Goal: Task Accomplishment & Management: Manage account settings

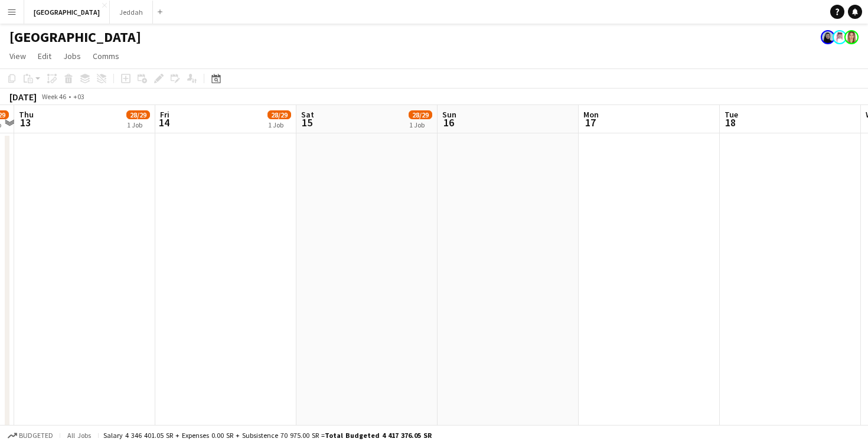
scroll to position [0, 347]
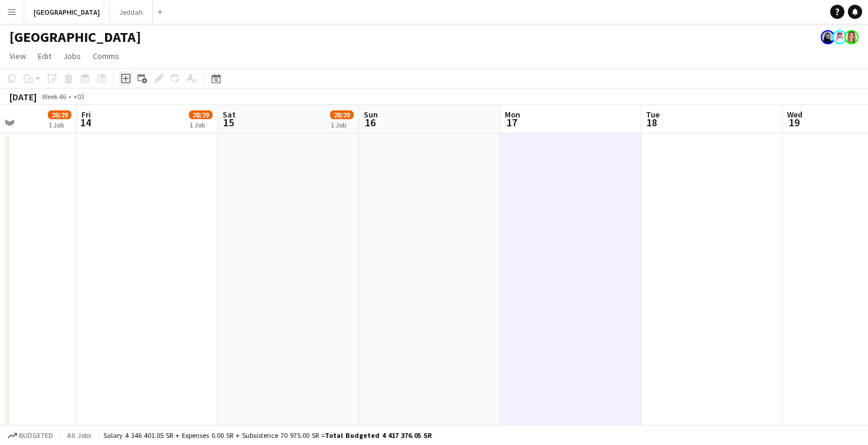
click at [126, 80] on icon at bounding box center [125, 78] width 5 height 5
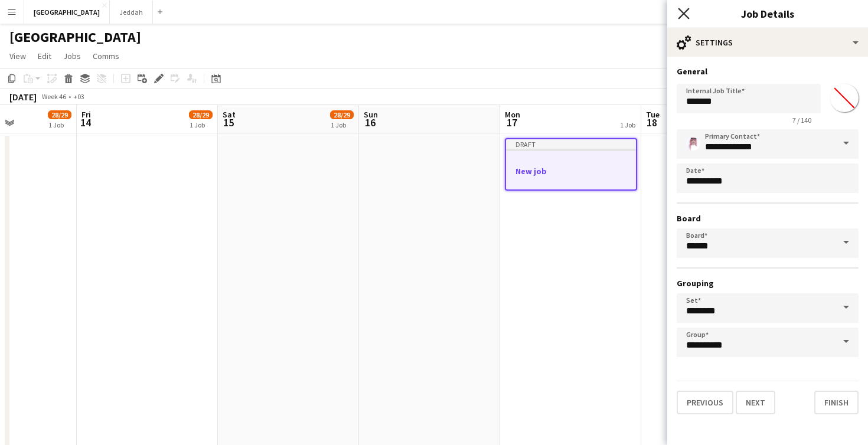
click at [685, 13] on icon at bounding box center [683, 13] width 11 height 11
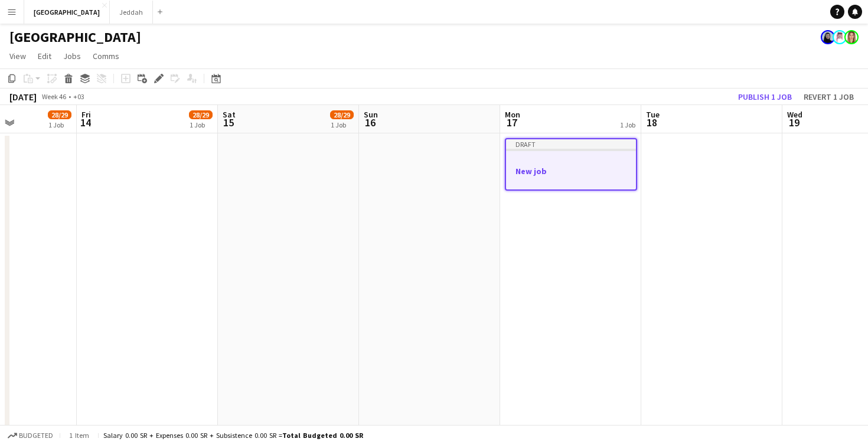
click at [577, 153] on app-job-card "Draft New job" at bounding box center [571, 164] width 132 height 53
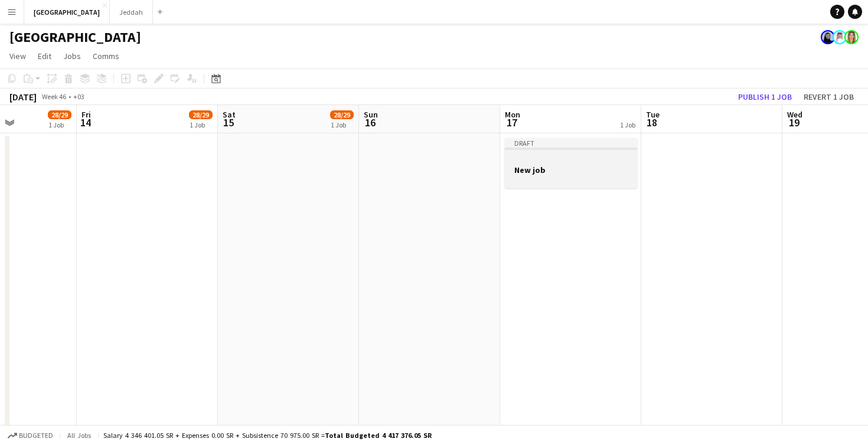
click at [602, 146] on div "Draft" at bounding box center [571, 142] width 132 height 9
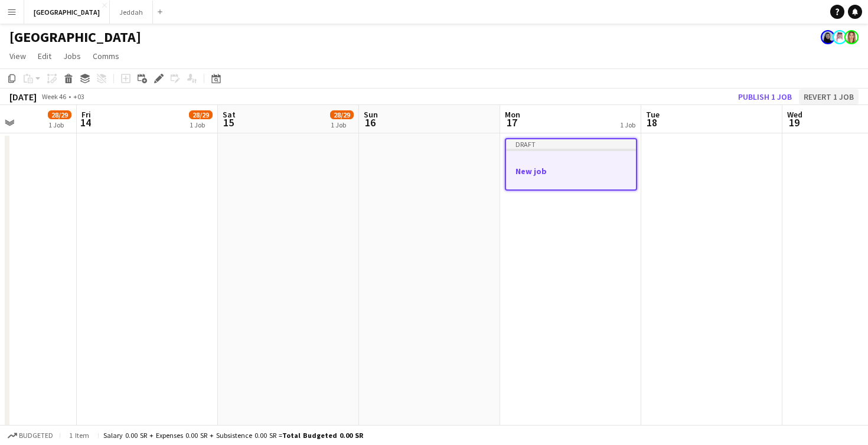
click at [820, 92] on button "Revert 1 job" at bounding box center [829, 96] width 60 height 15
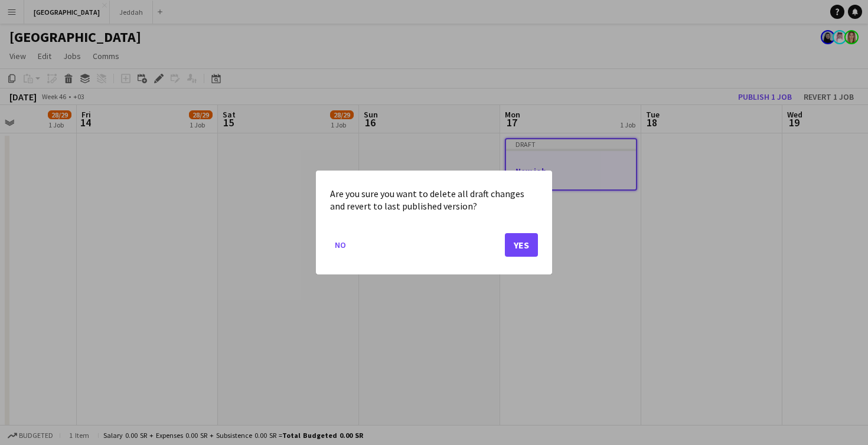
click at [523, 233] on button "Yes" at bounding box center [521, 245] width 33 height 24
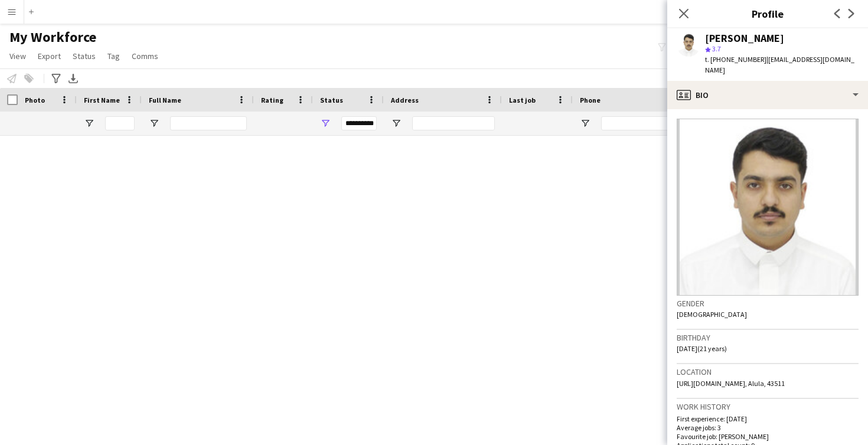
scroll to position [37698, 0]
